Goal: Task Accomplishment & Management: Manage account settings

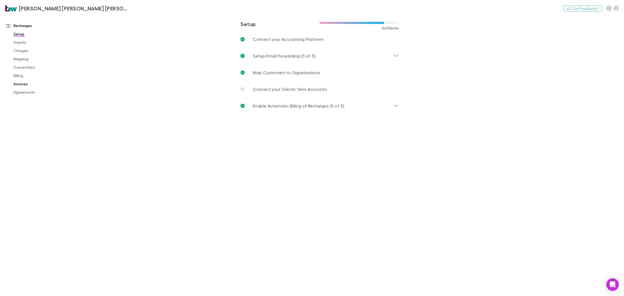
click at [25, 84] on link "Invoices" at bounding box center [40, 84] width 65 height 8
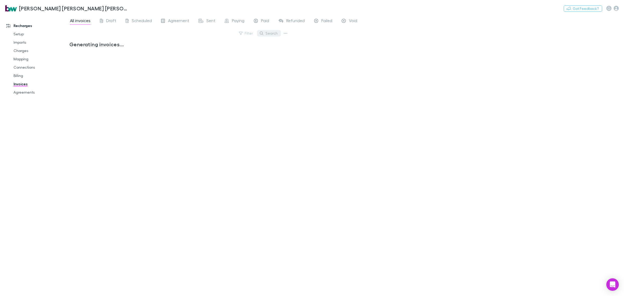
click at [271, 33] on button "Search" at bounding box center [269, 33] width 24 height 6
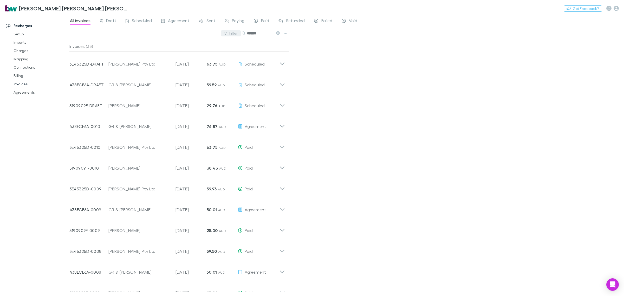
drag, startPoint x: 268, startPoint y: 31, endPoint x: 221, endPoint y: 34, distance: 46.3
click at [221, 34] on div "Filter Search *******" at bounding box center [179, 35] width 220 height 11
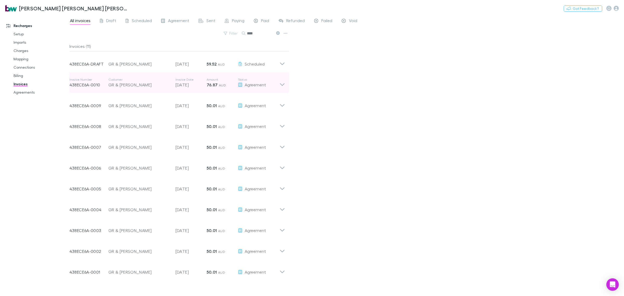
click at [283, 85] on icon at bounding box center [282, 84] width 4 height 3
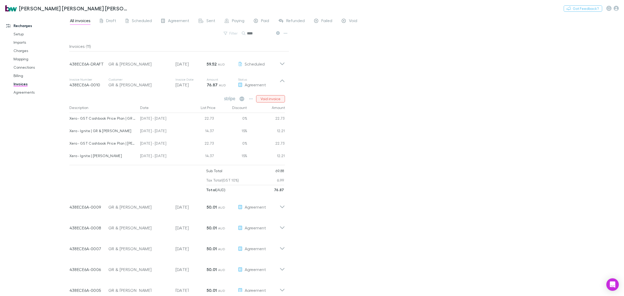
click at [272, 97] on button "Void invoice" at bounding box center [270, 98] width 29 height 7
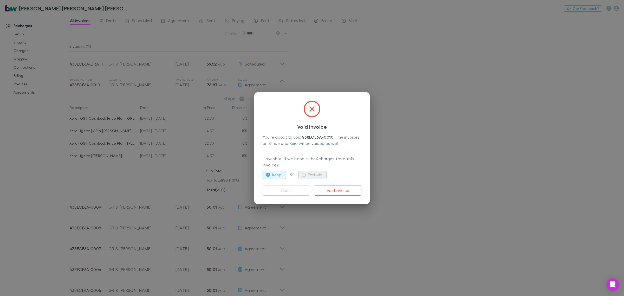
click at [311, 173] on button "Exclude" at bounding box center [312, 175] width 28 height 8
click at [331, 189] on button "Void invoice" at bounding box center [337, 190] width 47 height 10
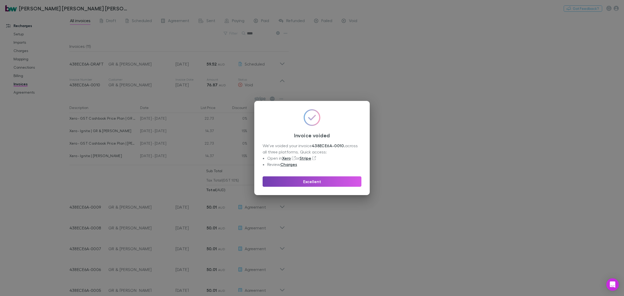
click at [316, 179] on button "Excellent" at bounding box center [312, 181] width 99 height 10
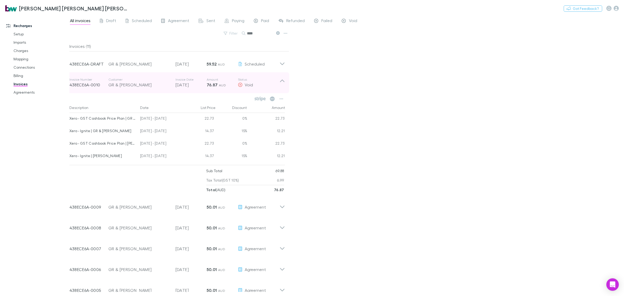
click at [284, 80] on icon at bounding box center [281, 82] width 5 height 10
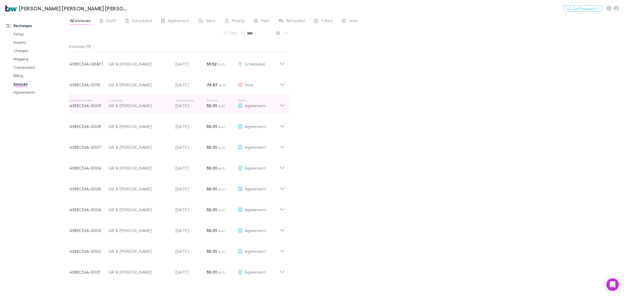
click at [284, 106] on icon at bounding box center [281, 103] width 5 height 10
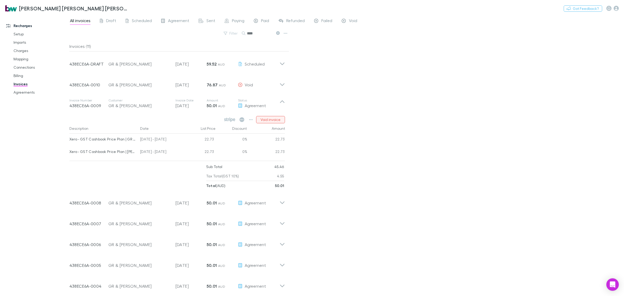
click at [276, 120] on button "Void invoice" at bounding box center [270, 119] width 29 height 7
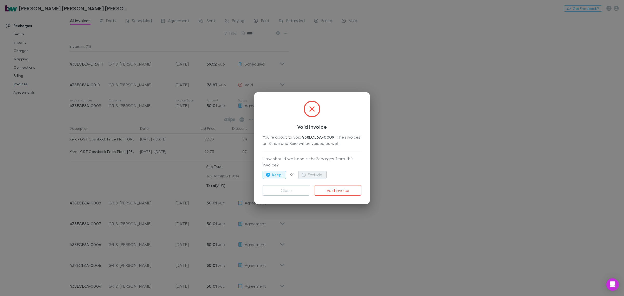
click at [321, 173] on button "Exclude" at bounding box center [312, 175] width 28 height 8
click at [344, 193] on button "Void invoice" at bounding box center [337, 190] width 47 height 10
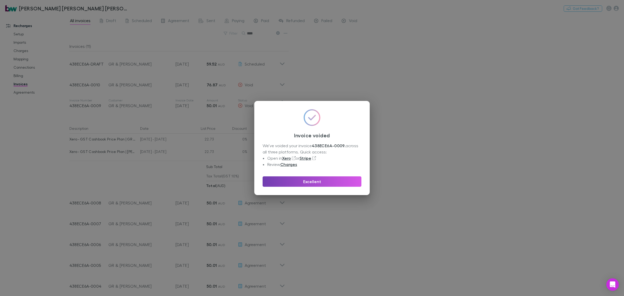
click at [326, 181] on button "Excellent" at bounding box center [312, 181] width 99 height 10
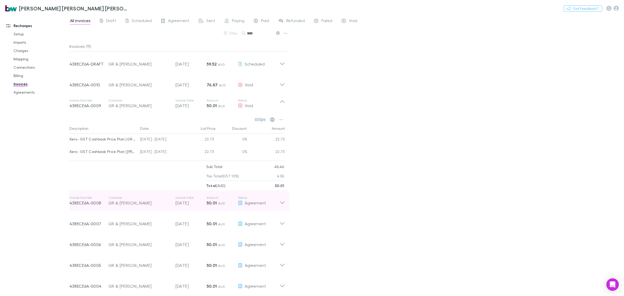
click at [286, 203] on div "Invoice Number 438ECE6A-0008 Customer GR & [PERSON_NAME] Invoice Date [DATE] Am…" at bounding box center [177, 200] width 224 height 21
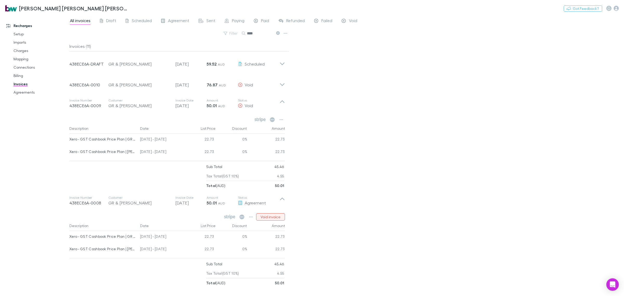
click at [273, 217] on button "Void invoice" at bounding box center [270, 216] width 29 height 7
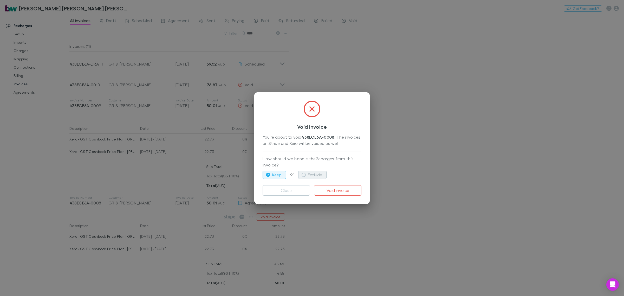
click at [321, 177] on button "Exclude" at bounding box center [312, 175] width 28 height 8
click at [342, 193] on button "Void invoice" at bounding box center [337, 190] width 47 height 10
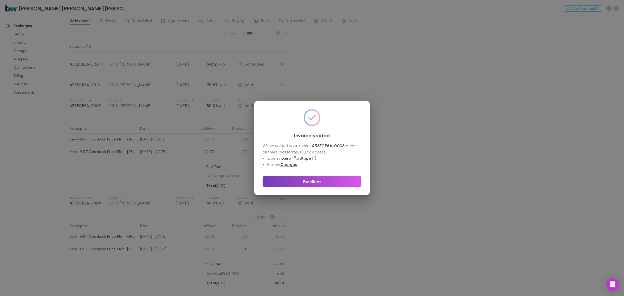
click at [325, 181] on button "Excellent" at bounding box center [312, 181] width 99 height 10
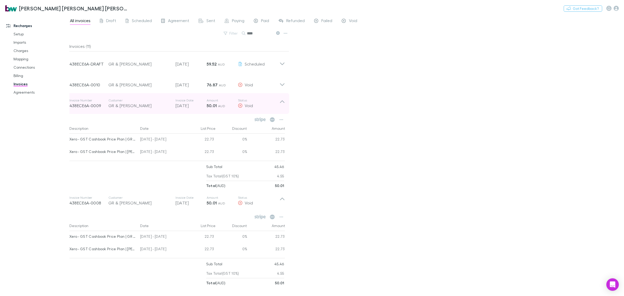
click at [283, 103] on icon at bounding box center [281, 103] width 5 height 10
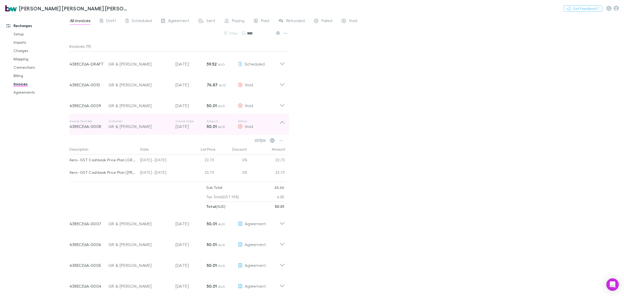
click at [280, 120] on icon at bounding box center [281, 124] width 5 height 10
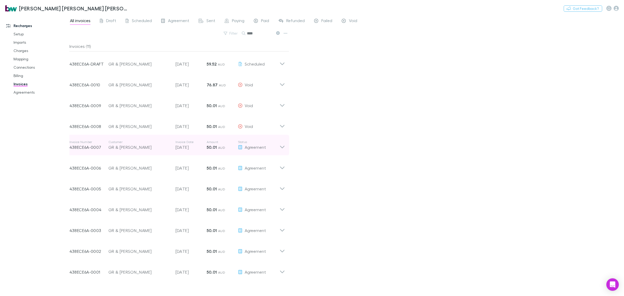
click at [282, 148] on icon at bounding box center [282, 147] width 4 height 3
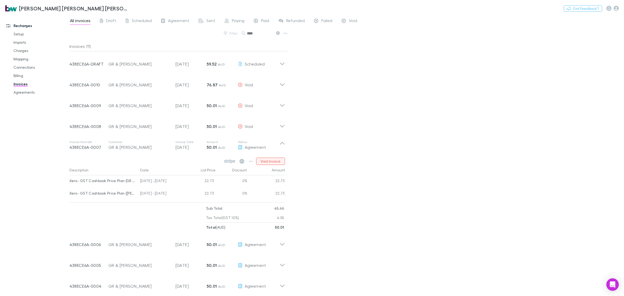
click at [270, 158] on button "Void invoice" at bounding box center [270, 161] width 29 height 7
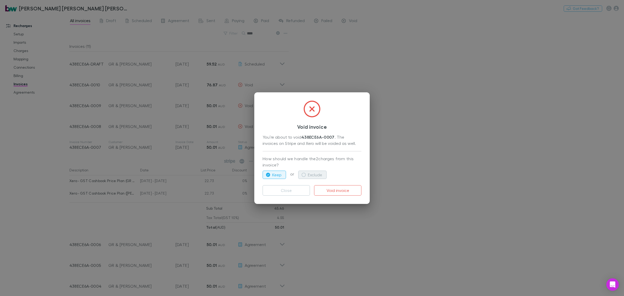
click at [308, 176] on button "Exclude" at bounding box center [312, 175] width 28 height 8
click at [341, 192] on button "Void invoice" at bounding box center [337, 190] width 47 height 10
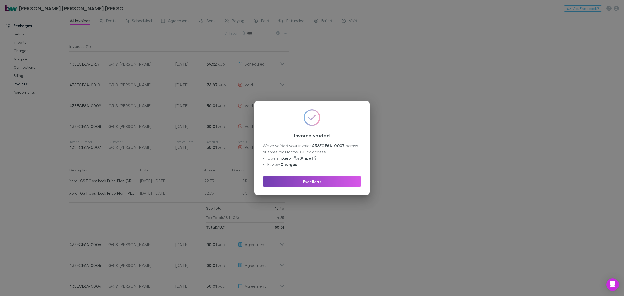
click at [321, 180] on button "Excellent" at bounding box center [312, 181] width 99 height 10
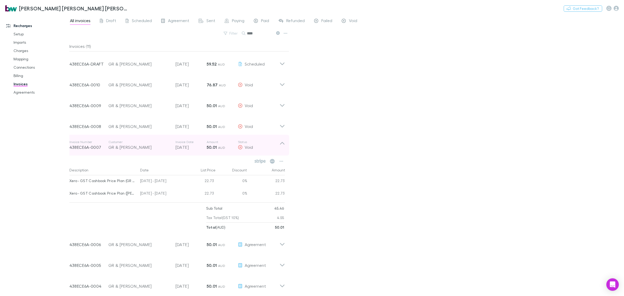
click at [282, 147] on icon at bounding box center [281, 145] width 5 height 10
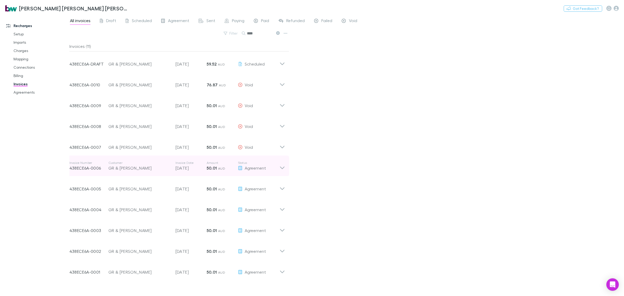
click at [284, 168] on icon at bounding box center [281, 166] width 5 height 10
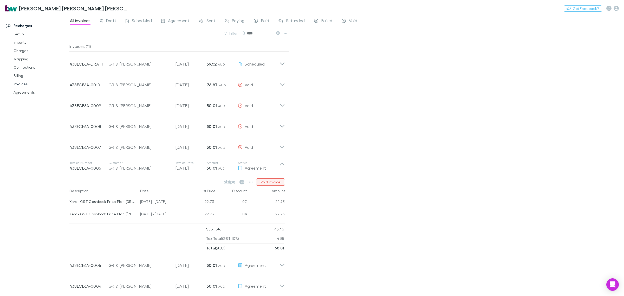
click at [279, 184] on button "Void invoice" at bounding box center [270, 181] width 29 height 7
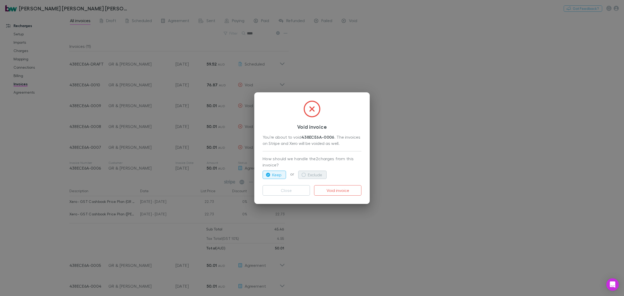
click at [320, 176] on button "Exclude" at bounding box center [312, 175] width 28 height 8
click at [332, 185] on button "Void invoice" at bounding box center [337, 190] width 47 height 10
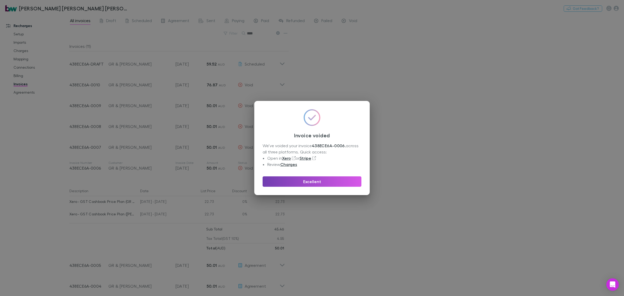
click at [302, 181] on button "Excellent" at bounding box center [312, 181] width 99 height 10
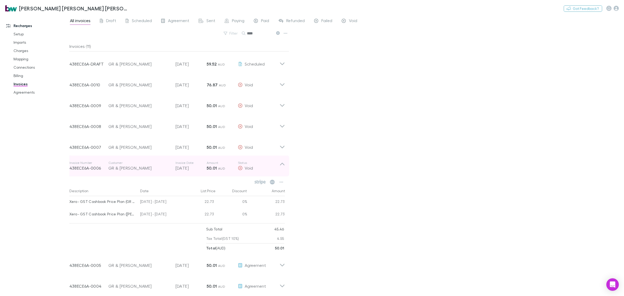
click at [284, 164] on icon at bounding box center [281, 166] width 5 height 10
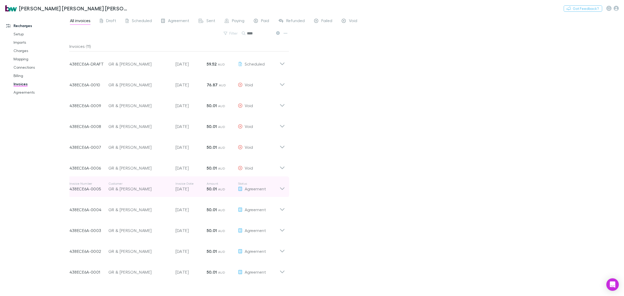
click at [281, 188] on icon at bounding box center [281, 186] width 5 height 10
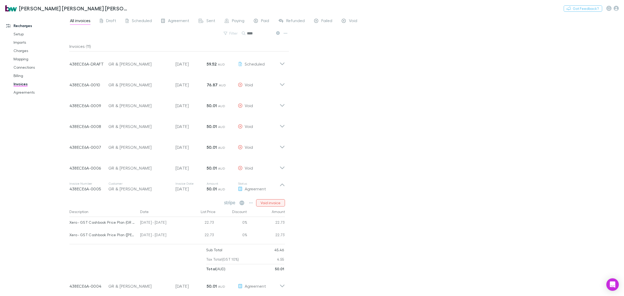
click at [274, 203] on button "Void invoice" at bounding box center [270, 202] width 29 height 7
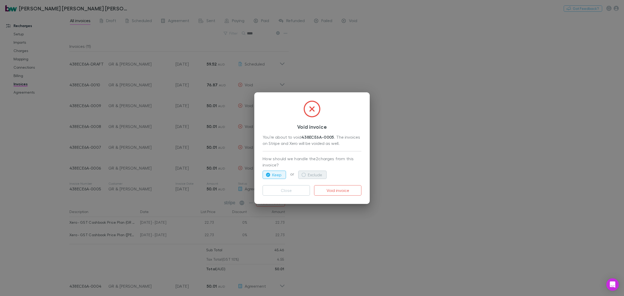
click at [313, 176] on button "Exclude" at bounding box center [312, 175] width 28 height 8
click at [336, 189] on button "Void invoice" at bounding box center [337, 190] width 47 height 10
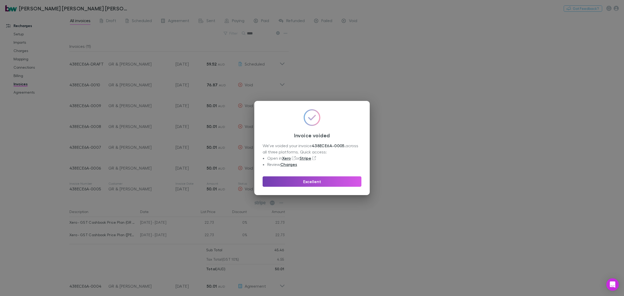
click at [318, 181] on button "Excellent" at bounding box center [312, 181] width 99 height 10
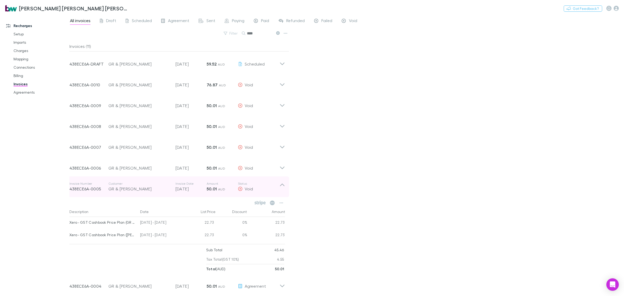
click at [280, 187] on icon at bounding box center [281, 186] width 5 height 10
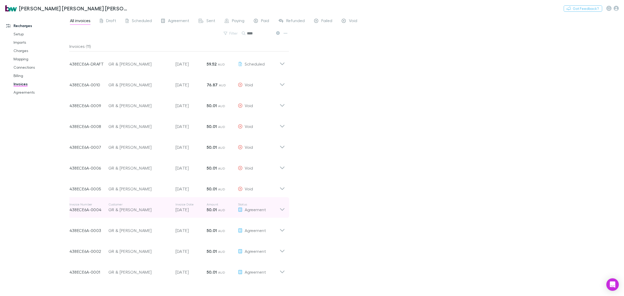
click at [282, 207] on icon at bounding box center [281, 207] width 5 height 10
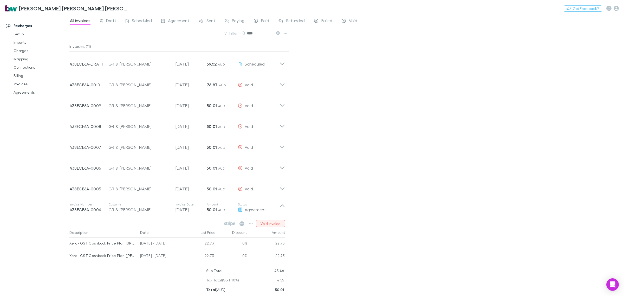
click at [279, 221] on button "Void invoice" at bounding box center [270, 223] width 29 height 7
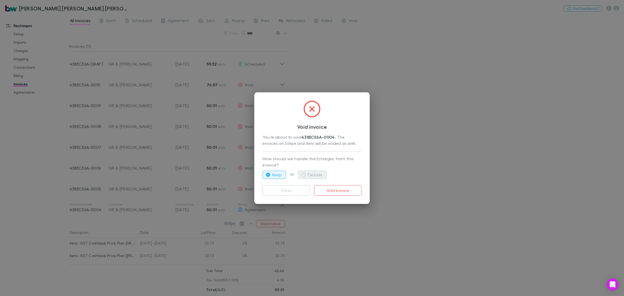
click at [322, 175] on button "Exclude" at bounding box center [312, 175] width 28 height 8
click at [337, 190] on button "Void invoice" at bounding box center [337, 190] width 47 height 10
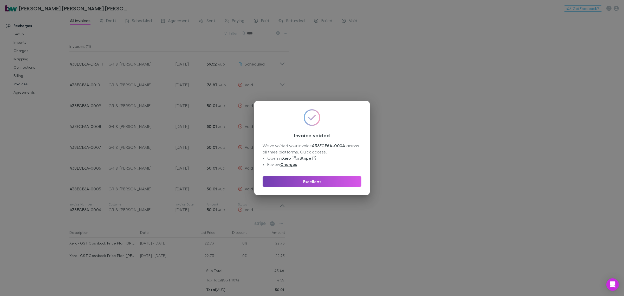
click at [321, 181] on button "Excellent" at bounding box center [312, 181] width 99 height 10
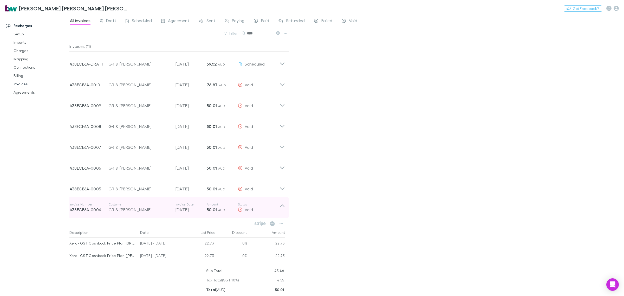
click at [278, 207] on div "Void" at bounding box center [259, 209] width 42 height 6
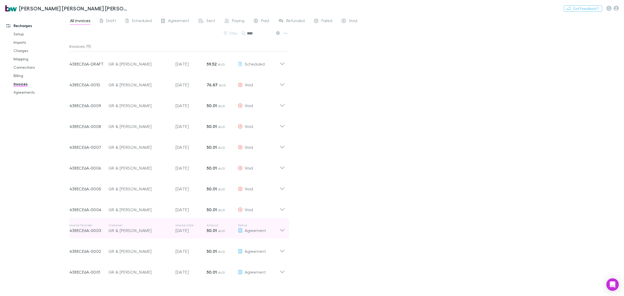
click at [281, 228] on icon at bounding box center [281, 228] width 5 height 10
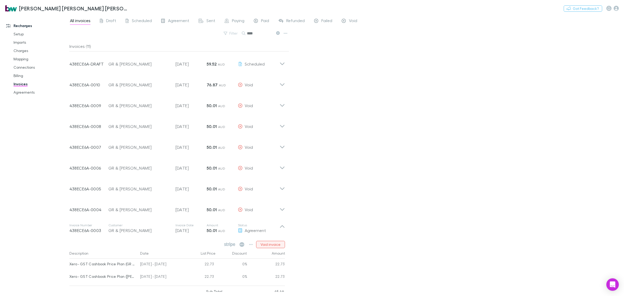
click at [278, 244] on button "Void invoice" at bounding box center [270, 244] width 29 height 7
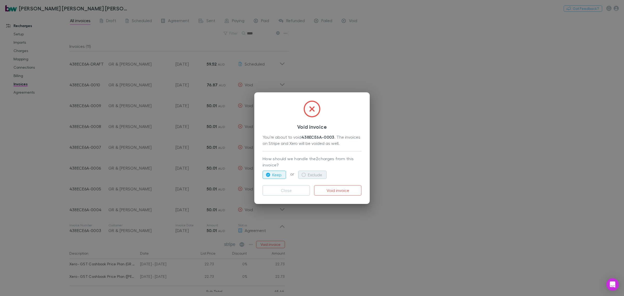
click at [313, 175] on button "Exclude" at bounding box center [312, 175] width 28 height 8
click at [330, 191] on button "Void invoice" at bounding box center [337, 190] width 47 height 10
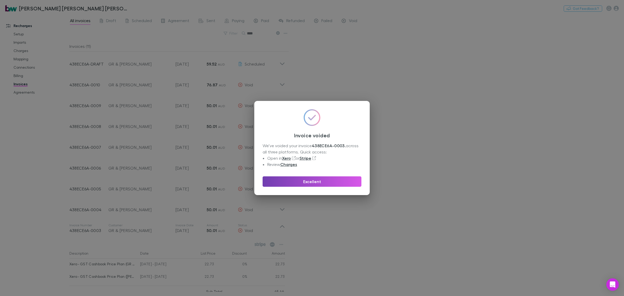
click at [295, 177] on button "Excellent" at bounding box center [312, 181] width 99 height 10
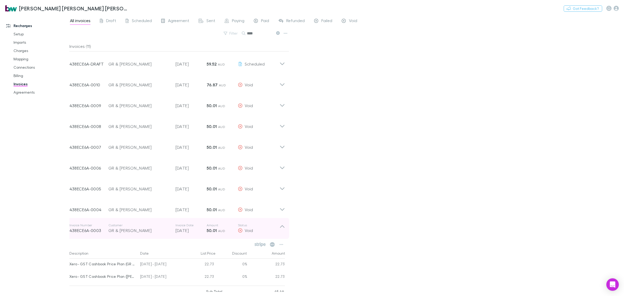
click at [281, 228] on icon at bounding box center [281, 228] width 5 height 10
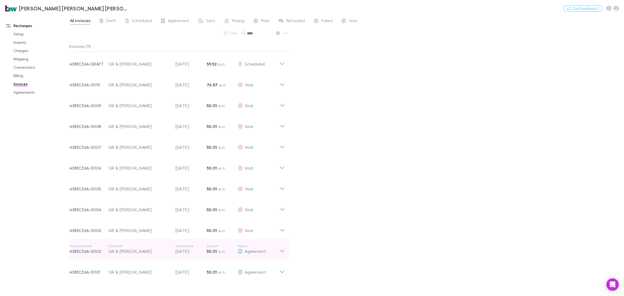
click at [282, 254] on div "Invoice Number 438ECE6A-0002 Customer GR & [PERSON_NAME] Invoice Date [DATE] Am…" at bounding box center [177, 249] width 224 height 21
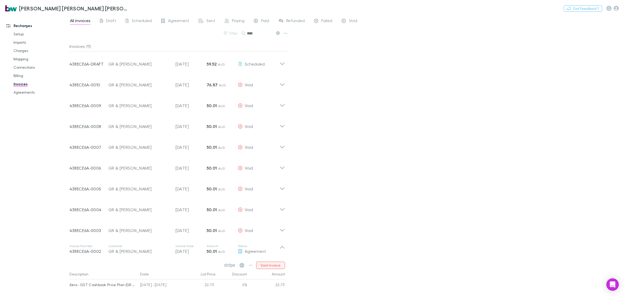
click at [275, 264] on button "Void invoice" at bounding box center [270, 265] width 29 height 7
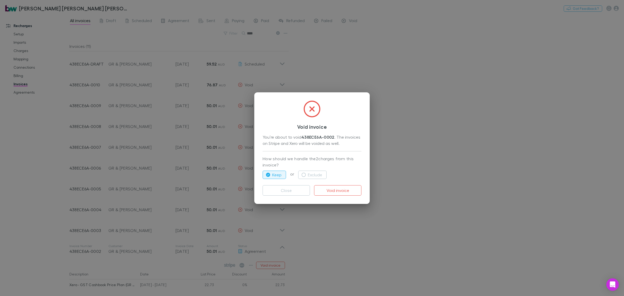
drag, startPoint x: 316, startPoint y: 172, endPoint x: 346, endPoint y: 177, distance: 30.6
click at [316, 172] on button "Exclude" at bounding box center [312, 175] width 28 height 8
click at [337, 191] on button "Void invoice" at bounding box center [337, 190] width 47 height 10
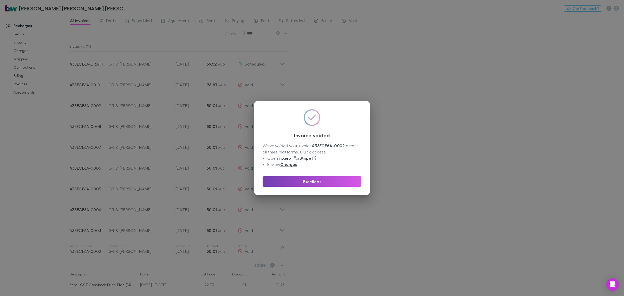
click at [309, 183] on button "Excellent" at bounding box center [312, 181] width 99 height 10
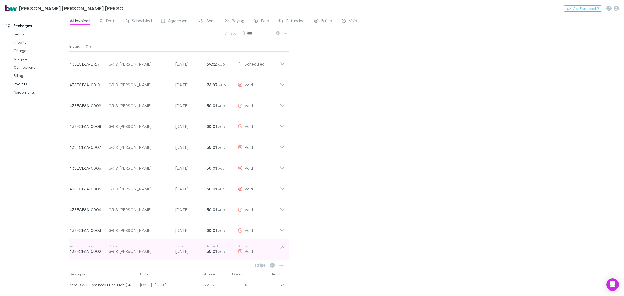
click at [281, 250] on icon at bounding box center [281, 249] width 5 height 10
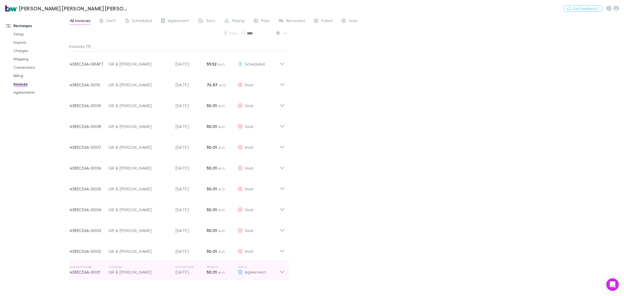
click at [280, 273] on icon at bounding box center [281, 270] width 5 height 10
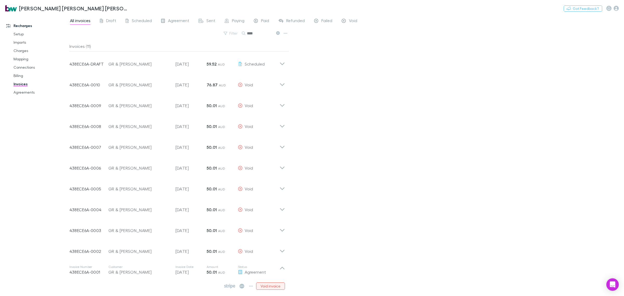
click at [269, 284] on button "Void invoice" at bounding box center [270, 285] width 29 height 7
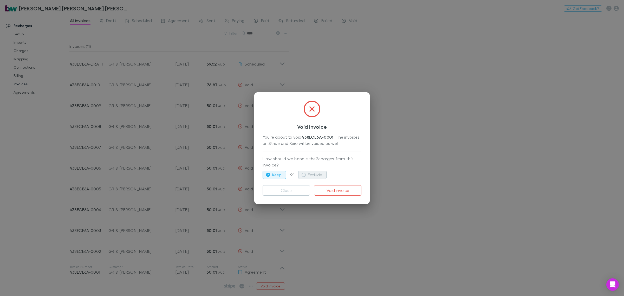
click at [313, 172] on button "Exclude" at bounding box center [312, 175] width 28 height 8
click at [345, 190] on button "Void invoice" at bounding box center [337, 190] width 47 height 10
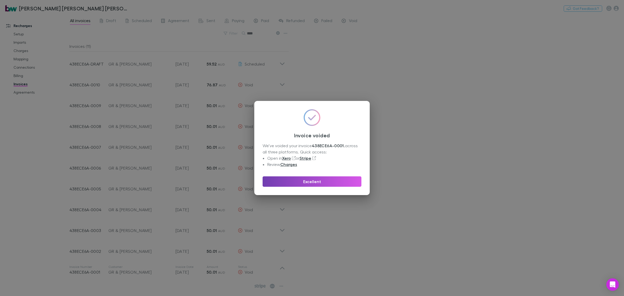
click at [279, 178] on button "Excellent" at bounding box center [312, 181] width 99 height 10
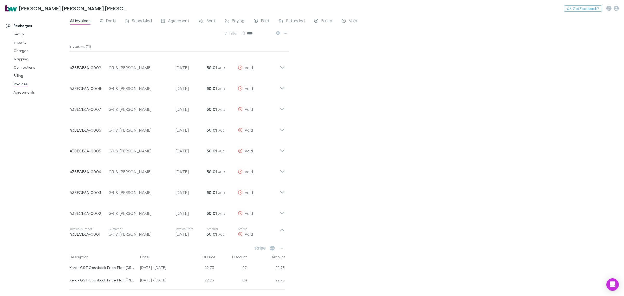
scroll to position [65, 0]
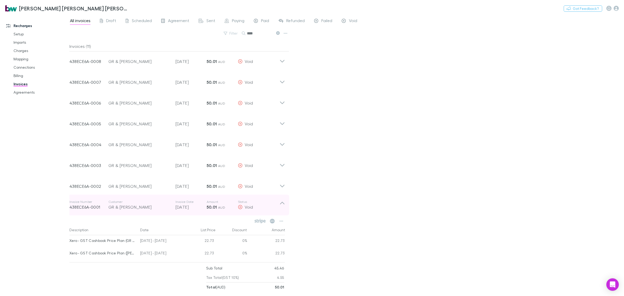
click at [284, 204] on icon at bounding box center [281, 205] width 5 height 10
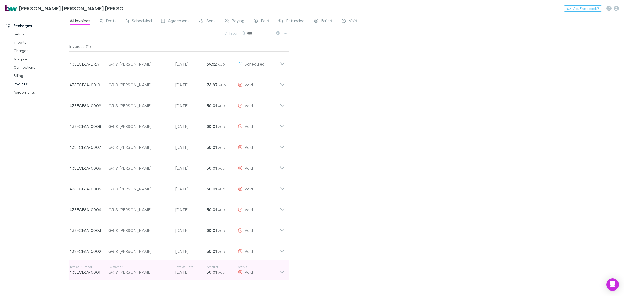
scroll to position [0, 0]
drag, startPoint x: 259, startPoint y: 30, endPoint x: 233, endPoint y: 32, distance: 26.1
click at [233, 32] on div "Filter Search ****" at bounding box center [179, 35] width 220 height 11
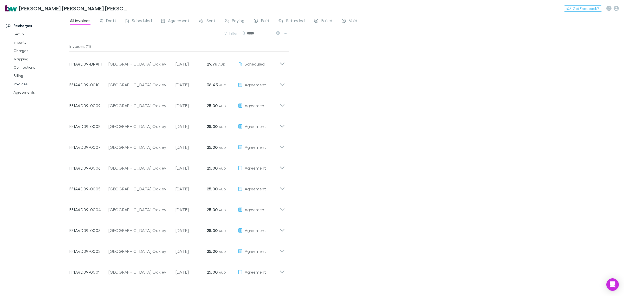
type input "*****"
click at [293, 37] on div "All invoices Draft Scheduled Agreement Sent Paying Paid Refunded Failed Void Fi…" at bounding box center [346, 155] width 554 height 281
click at [255, 32] on input "*****" at bounding box center [260, 33] width 26 height 7
click at [282, 270] on icon at bounding box center [281, 270] width 5 height 10
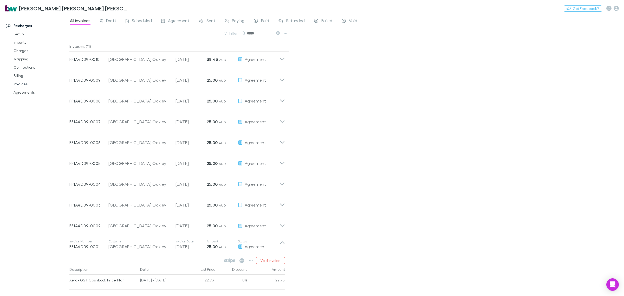
scroll to position [52, 0]
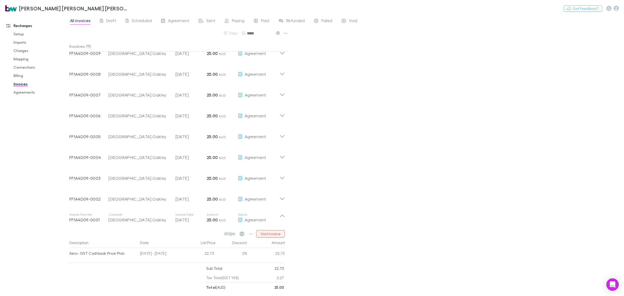
click at [273, 233] on button "Void invoice" at bounding box center [270, 233] width 29 height 7
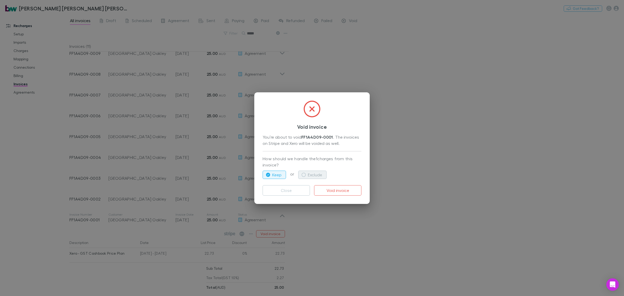
click at [309, 173] on button "Exclude" at bounding box center [312, 175] width 28 height 8
click at [342, 188] on button "Void invoice" at bounding box center [337, 190] width 47 height 10
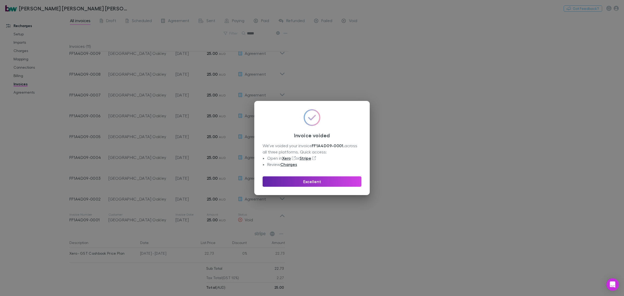
click at [326, 221] on div "Invoice voided We’ve voided your invoice FF1A4D09-0001 . across all three platf…" at bounding box center [312, 148] width 624 height 296
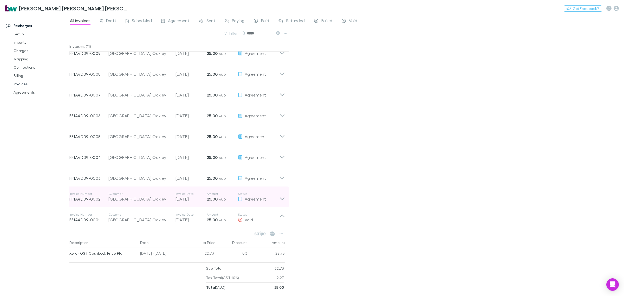
click at [280, 198] on icon at bounding box center [281, 197] width 5 height 10
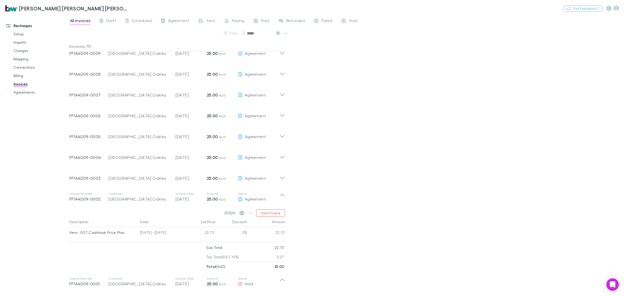
click at [274, 207] on div "Void invoice Description Date List Price Discount Amount Xero - GST Cashbook Pr…" at bounding box center [177, 239] width 224 height 64
click at [271, 213] on button "Void invoice" at bounding box center [270, 212] width 29 height 7
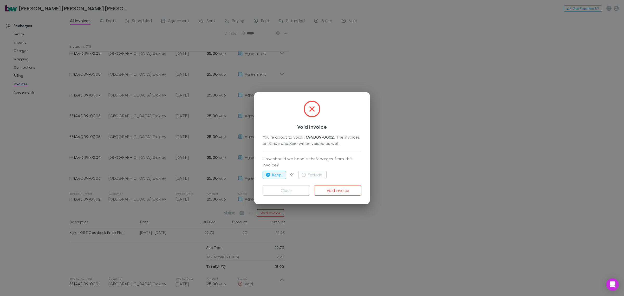
drag, startPoint x: 320, startPoint y: 167, endPoint x: 320, endPoint y: 169, distance: 2.6
click at [320, 168] on div "How should we handle the 1 charges from this invoice? Keep or Exclude" at bounding box center [312, 166] width 99 height 30
click at [316, 174] on button "Exclude" at bounding box center [312, 175] width 28 height 8
click at [341, 187] on button "Void invoice" at bounding box center [337, 190] width 47 height 10
click at [365, 222] on div "Void invoice You’re about to void FF1A4D09-0002 . The invoices on Stripe and Xe…" at bounding box center [312, 148] width 624 height 296
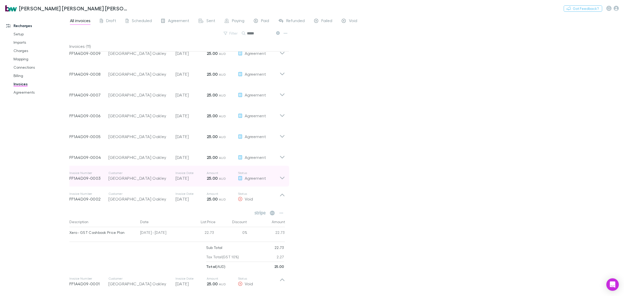
click at [282, 178] on icon at bounding box center [282, 178] width 4 height 3
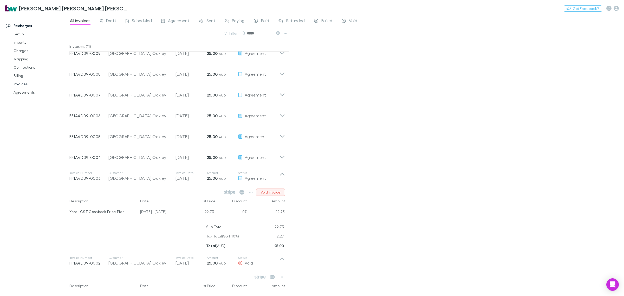
click at [272, 191] on button "Void invoice" at bounding box center [270, 191] width 29 height 7
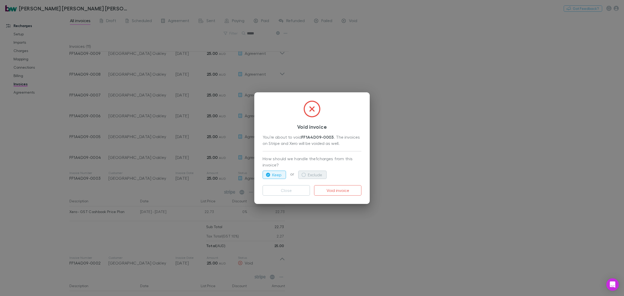
click at [309, 173] on button "Exclude" at bounding box center [312, 175] width 28 height 8
click at [358, 186] on button "Void invoice" at bounding box center [337, 190] width 47 height 10
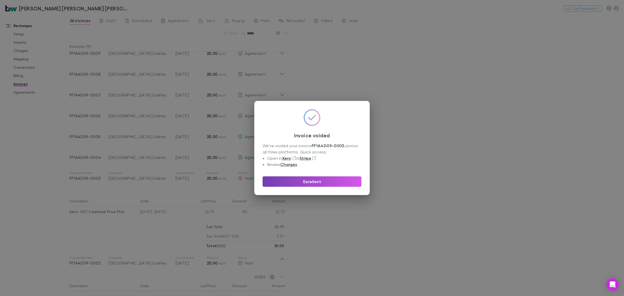
click at [313, 180] on button "Excellent" at bounding box center [312, 181] width 99 height 10
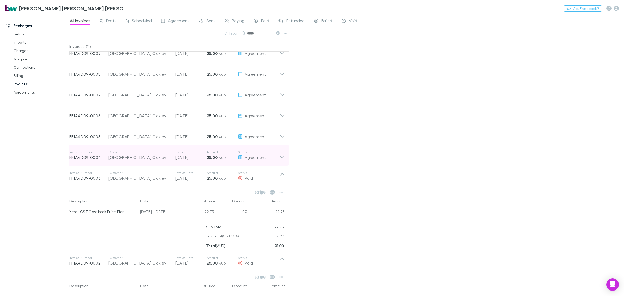
click at [284, 158] on icon at bounding box center [281, 155] width 5 height 10
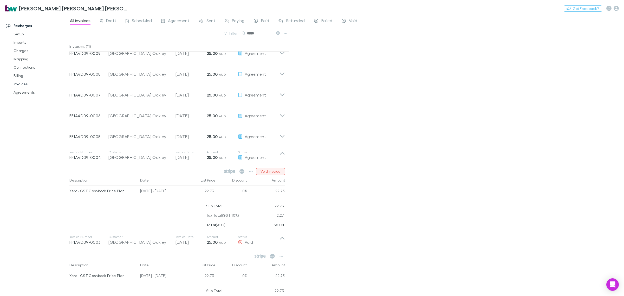
click at [271, 172] on button "Void invoice" at bounding box center [270, 171] width 29 height 7
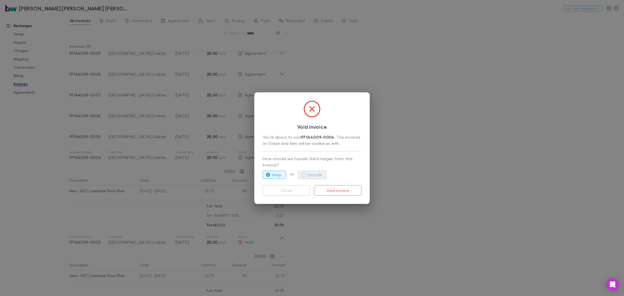
click at [317, 174] on button "Exclude" at bounding box center [312, 175] width 28 height 8
click at [340, 185] on button "Void invoice" at bounding box center [337, 190] width 47 height 10
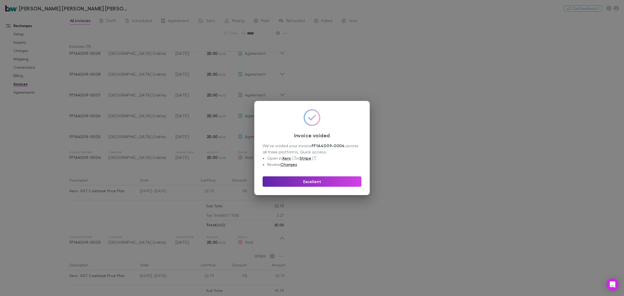
click at [427, 173] on div "Invoice voided We’ve voided your invoice FF1A4D09-0004 . across all three platf…" at bounding box center [312, 148] width 624 height 296
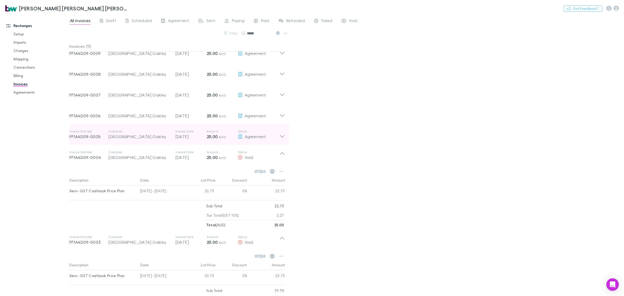
click at [278, 135] on div "Agreement" at bounding box center [259, 136] width 42 height 6
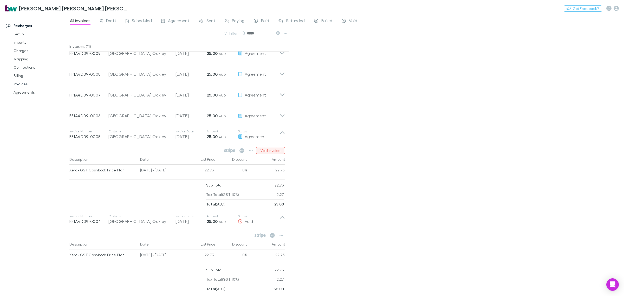
click at [273, 149] on button "Void invoice" at bounding box center [270, 150] width 29 height 7
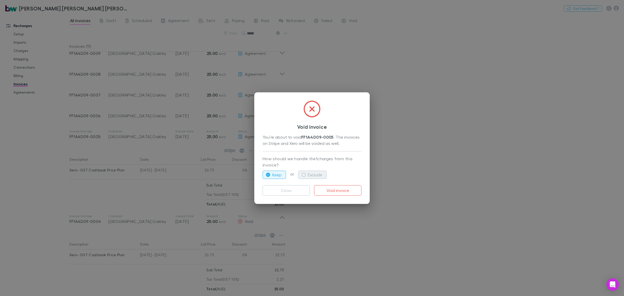
click at [320, 175] on button "Exclude" at bounding box center [312, 175] width 28 height 8
click at [331, 185] on div "Close Void invoice" at bounding box center [312, 188] width 99 height 15
click at [341, 193] on button "Void invoice" at bounding box center [337, 190] width 47 height 10
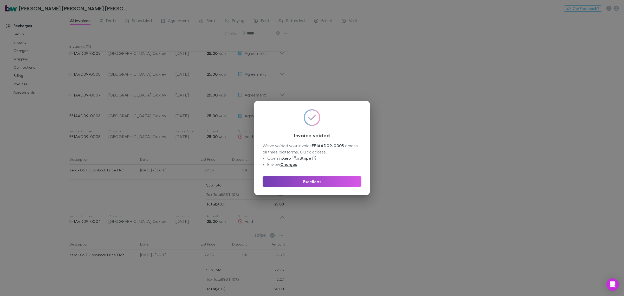
click at [315, 179] on button "Excellent" at bounding box center [312, 181] width 99 height 10
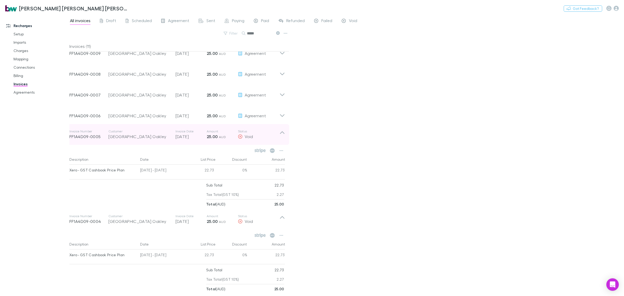
click at [281, 130] on icon at bounding box center [281, 134] width 5 height 10
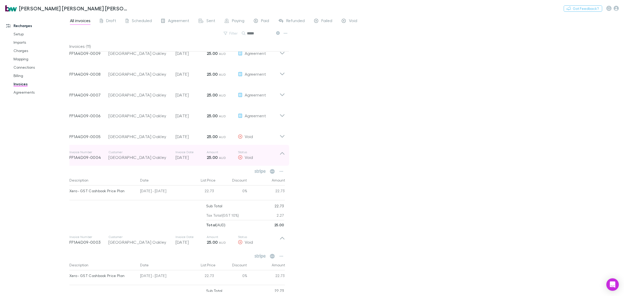
click at [286, 147] on div "Invoice Number FF1A4D09-0004 [GEOGRAPHIC_DATA] Oakley Invoice Date [DATE] Amoun…" at bounding box center [177, 155] width 224 height 21
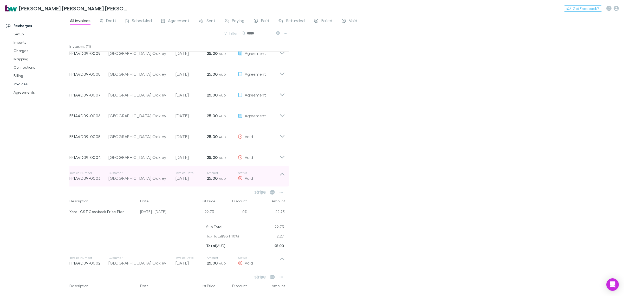
click at [286, 173] on div "Invoice Number FF1A4D09-0003 Customer Avon Park Oakley Invoice Date [DATE] Amou…" at bounding box center [177, 176] width 224 height 21
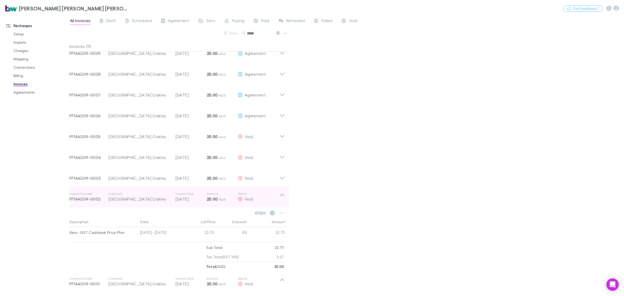
click at [281, 192] on icon at bounding box center [281, 197] width 5 height 10
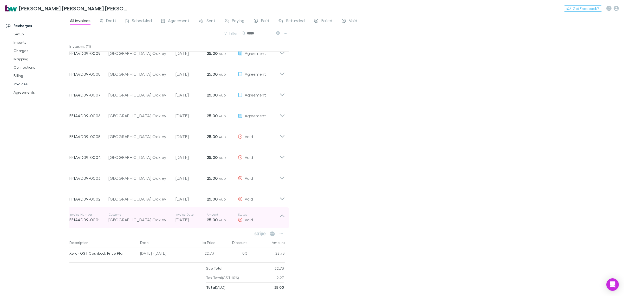
click at [285, 214] on icon at bounding box center [281, 217] width 5 height 10
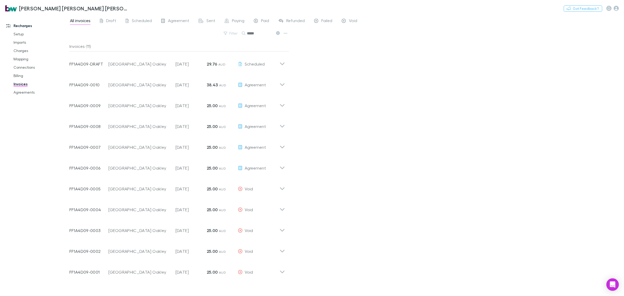
scroll to position [0, 0]
click at [285, 167] on div "Invoice Number FF1A4D09-0006 [GEOGRAPHIC_DATA] Oakley Invoice Date [DATE] Amoun…" at bounding box center [177, 165] width 224 height 21
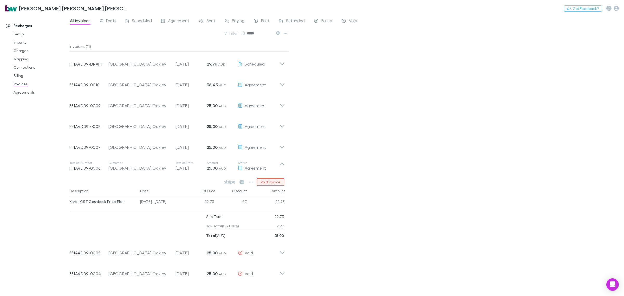
click at [275, 180] on button "Void invoice" at bounding box center [270, 181] width 29 height 7
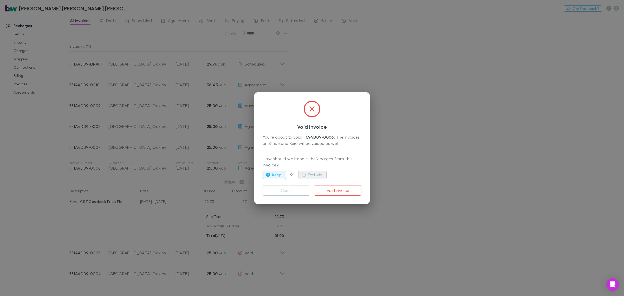
click at [308, 175] on button "Exclude" at bounding box center [312, 175] width 28 height 8
click at [339, 190] on button "Void invoice" at bounding box center [337, 190] width 47 height 10
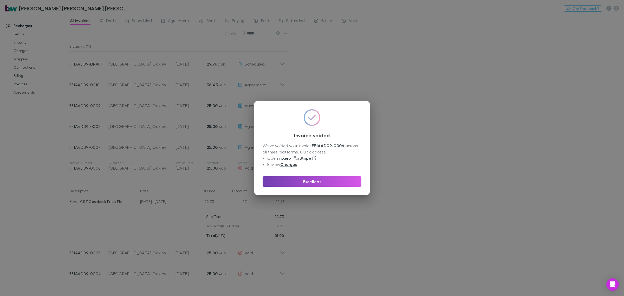
click at [337, 185] on button "Excellent" at bounding box center [312, 181] width 99 height 10
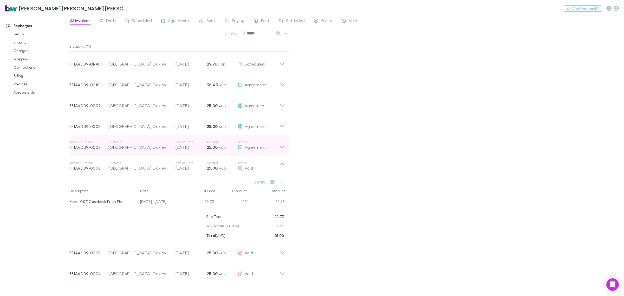
click at [281, 145] on icon at bounding box center [281, 145] width 5 height 10
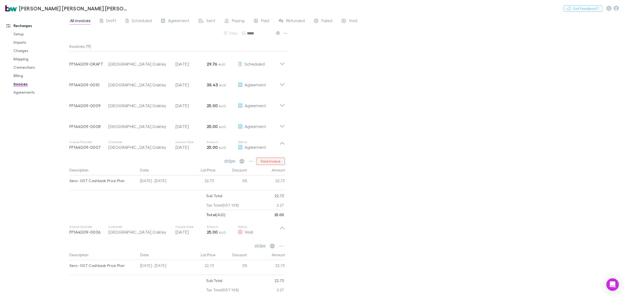
click at [272, 160] on button "Void invoice" at bounding box center [270, 161] width 29 height 7
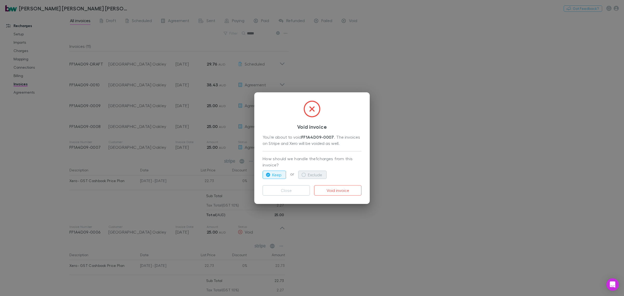
click at [311, 173] on button "Exclude" at bounding box center [312, 175] width 28 height 8
click at [338, 193] on button "Void invoice" at bounding box center [337, 190] width 47 height 10
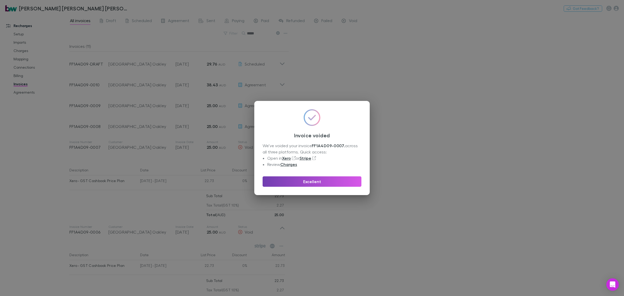
drag, startPoint x: 297, startPoint y: 180, endPoint x: 302, endPoint y: 179, distance: 4.5
click at [298, 180] on button "Excellent" at bounding box center [312, 181] width 99 height 10
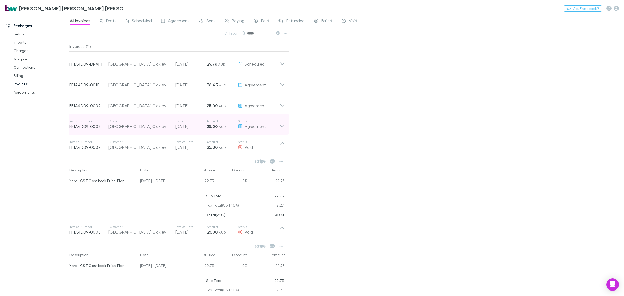
click at [286, 129] on div "Invoice Number FF1A4D09-0008 Customer [GEOGRAPHIC_DATA] Oakley Invoice Date [DA…" at bounding box center [177, 124] width 224 height 21
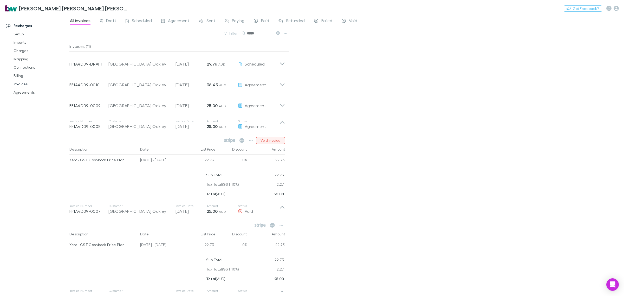
click at [281, 139] on button "Void invoice" at bounding box center [270, 140] width 29 height 7
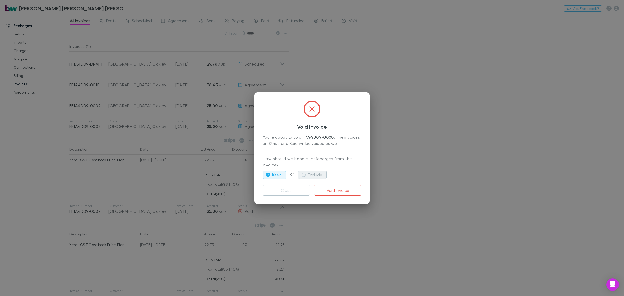
click at [311, 174] on button "Exclude" at bounding box center [312, 175] width 28 height 8
click at [329, 189] on button "Void invoice" at bounding box center [337, 190] width 47 height 10
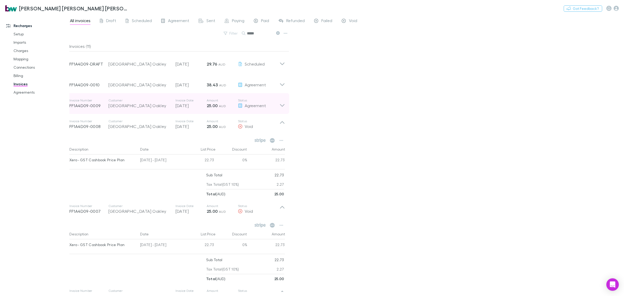
click at [281, 106] on icon at bounding box center [282, 105] width 4 height 3
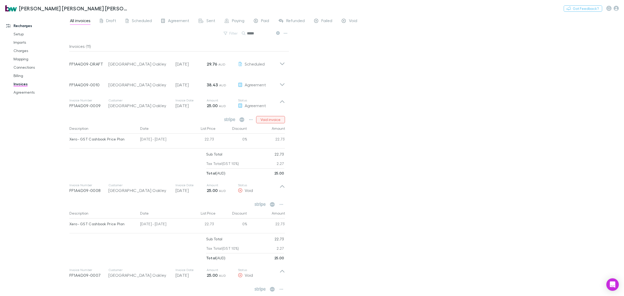
click at [272, 120] on button "Void invoice" at bounding box center [270, 119] width 29 height 7
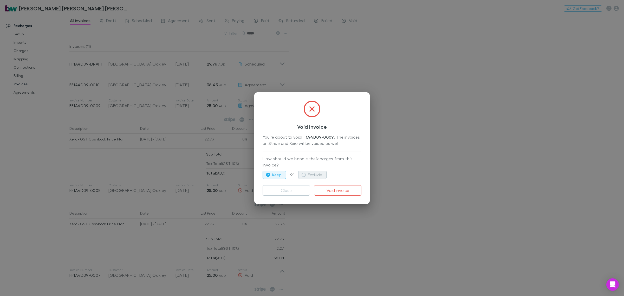
click at [312, 172] on button "Exclude" at bounding box center [312, 175] width 28 height 8
click at [331, 188] on button "Void invoice" at bounding box center [337, 190] width 47 height 10
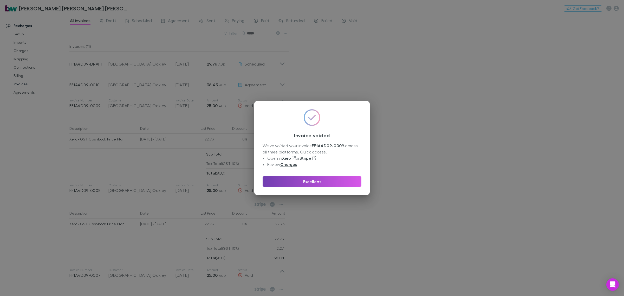
click at [318, 181] on button "Excellent" at bounding box center [312, 181] width 99 height 10
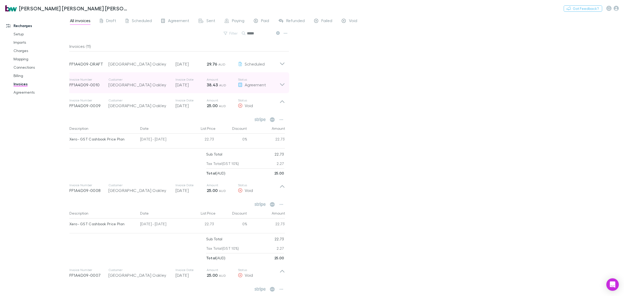
click at [285, 85] on icon at bounding box center [281, 82] width 5 height 10
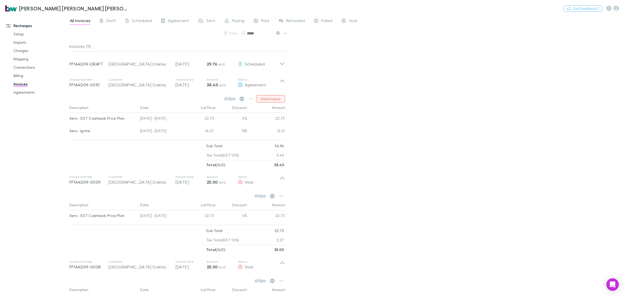
click at [281, 98] on button "Void invoice" at bounding box center [270, 98] width 29 height 7
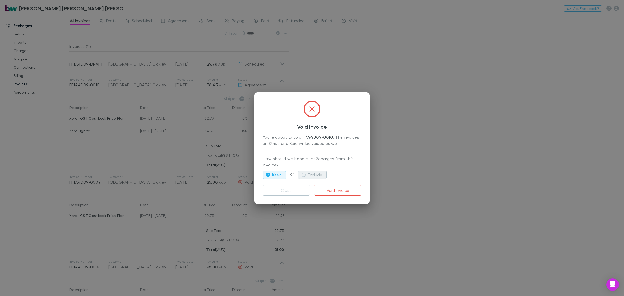
click at [320, 174] on button "Exclude" at bounding box center [312, 175] width 28 height 8
click at [339, 189] on button "Void invoice" at bounding box center [337, 190] width 47 height 10
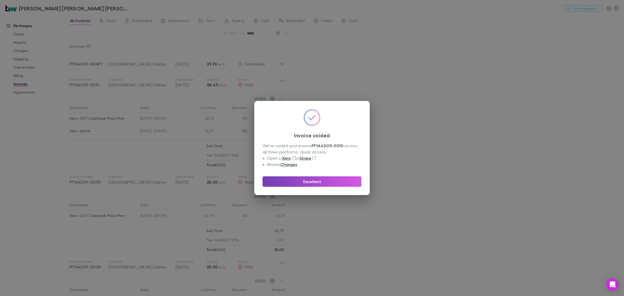
click at [318, 182] on button "Excellent" at bounding box center [312, 181] width 99 height 10
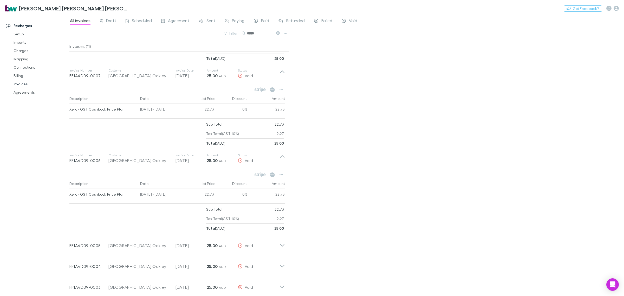
scroll to position [321, 0]
